Goal: Check status: Check status

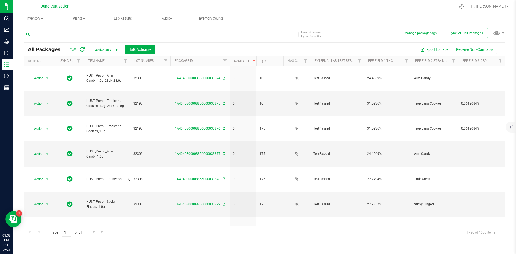
click at [106, 38] on input "text" at bounding box center [133, 34] width 219 height 8
click at [72, 39] on div at bounding box center [133, 36] width 219 height 12
click at [72, 38] on div at bounding box center [133, 36] width 219 height 12
click at [70, 36] on input "text" at bounding box center [133, 34] width 219 height 8
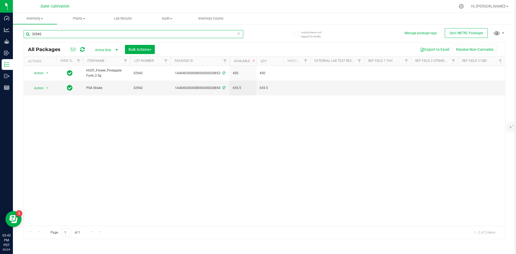
drag, startPoint x: 59, startPoint y: 35, endPoint x: 25, endPoint y: 38, distance: 34.2
click at [25, 38] on div "32942" at bounding box center [133, 36] width 219 height 12
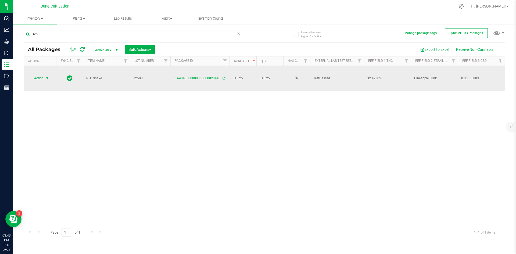
type input "32508"
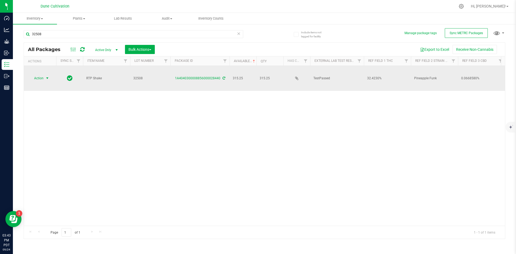
click at [47, 76] on span "select" at bounding box center [47, 78] width 4 height 4
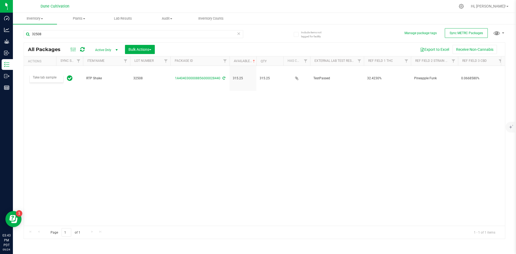
click at [85, 101] on div "Action Action Adjust qty Create package Edit attributes Global inventory Locate…" at bounding box center [264, 146] width 481 height 160
click at [101, 51] on span "Active Only" at bounding box center [106, 50] width 30 height 8
click at [101, 82] on li "All" at bounding box center [105, 82] width 29 height 8
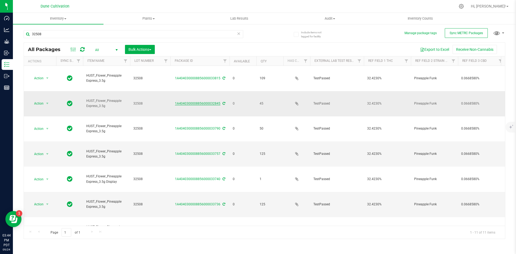
click at [206, 102] on link "1A4040300008856000032845" at bounding box center [197, 104] width 45 height 4
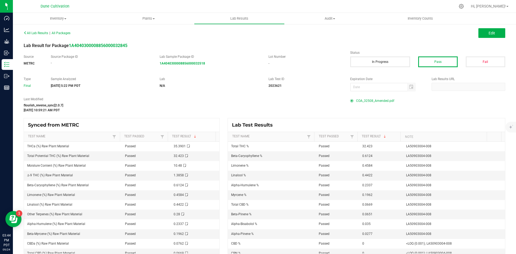
click at [378, 100] on span "COA_32508_Amended.pdf" at bounding box center [375, 101] width 38 height 8
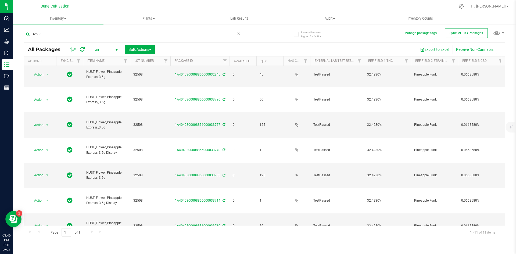
scroll to position [29, 229]
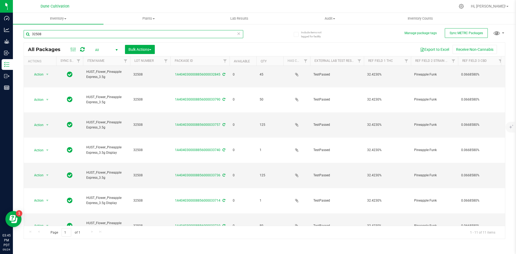
drag, startPoint x: 49, startPoint y: 35, endPoint x: 21, endPoint y: 35, distance: 27.9
click at [21, 35] on div "Include items not tagged for facility Manage package tags Sync METRC Packages 3…" at bounding box center [264, 106] width 503 height 164
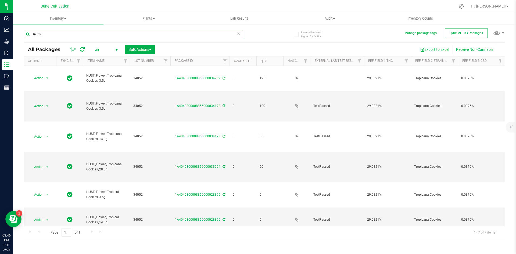
type input "34052"
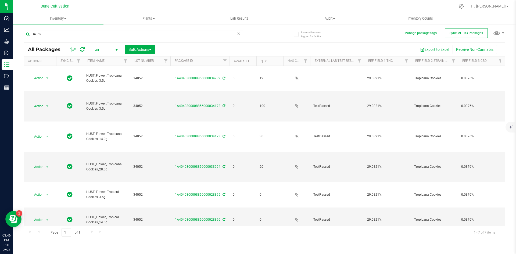
click at [239, 33] on icon at bounding box center [239, 33] width 4 height 6
